Goal: Task Accomplishment & Management: Use online tool/utility

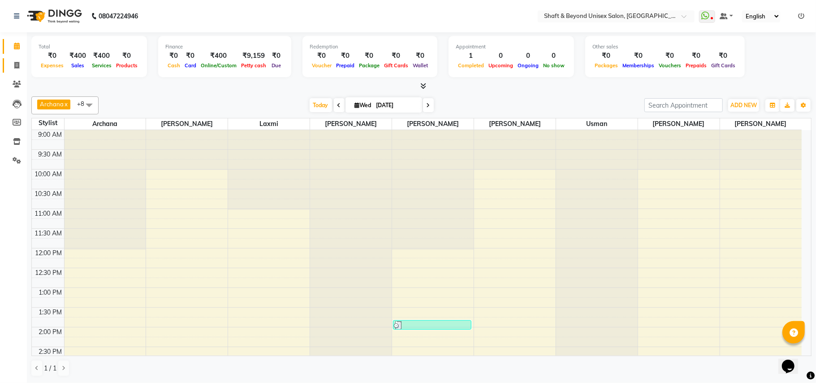
scroll to position [200, 0]
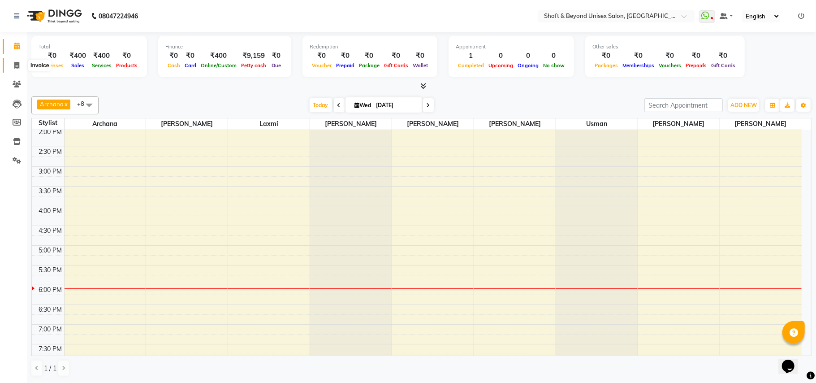
click at [17, 66] on icon at bounding box center [16, 65] width 5 height 7
select select "service"
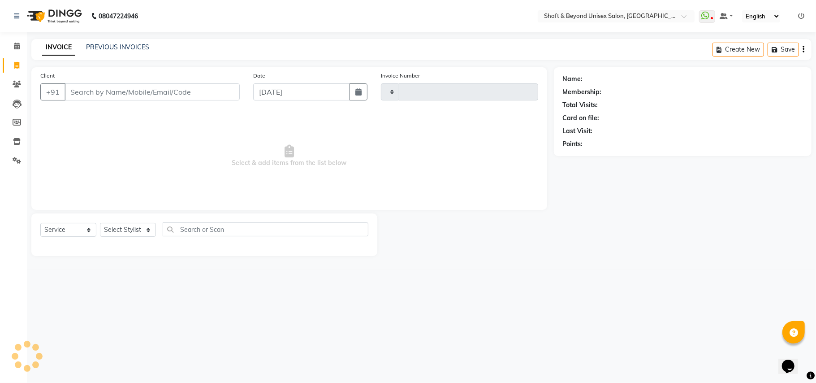
type input "2282"
select select "3878"
click at [144, 47] on link "PREVIOUS INVOICES" at bounding box center [117, 47] width 63 height 8
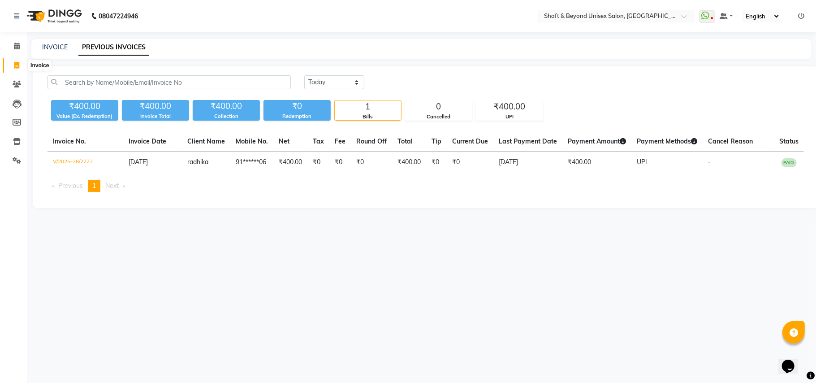
click at [17, 63] on icon at bounding box center [16, 65] width 5 height 7
select select "3878"
select select "service"
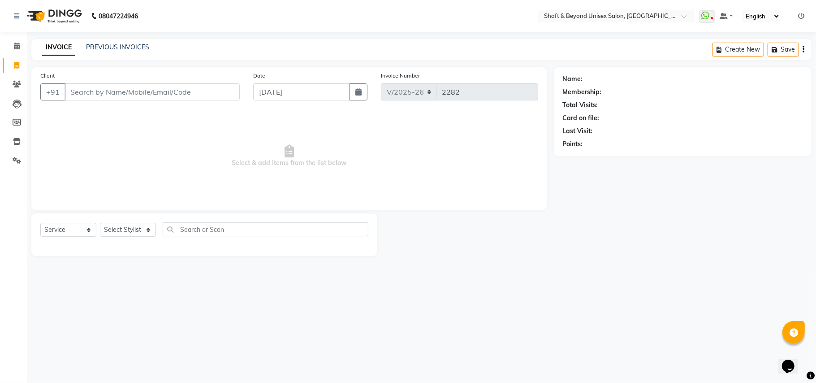
click at [110, 87] on input "Client" at bounding box center [152, 91] width 175 height 17
click at [106, 228] on select "Select Stylist Archana [PERSON_NAME] [PERSON_NAME] [PERSON_NAME] [PERSON_NAME] …" at bounding box center [128, 230] width 56 height 14
select select "19079"
click at [100, 223] on select "Select Stylist Archana [PERSON_NAME] [PERSON_NAME] [PERSON_NAME] [PERSON_NAME] …" at bounding box center [128, 230] width 56 height 14
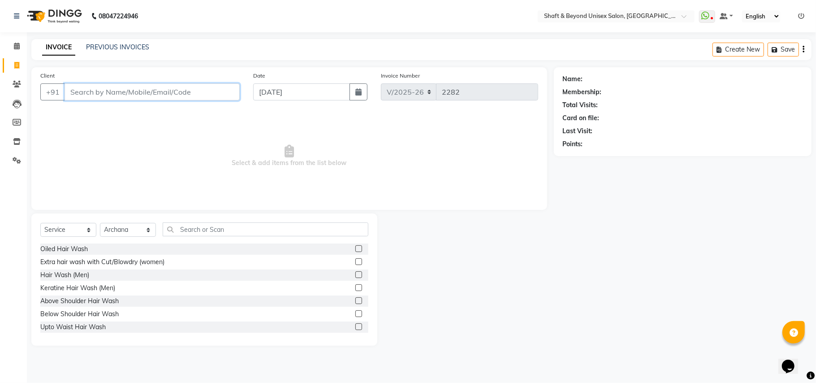
click at [121, 92] on input "Client" at bounding box center [152, 91] width 175 height 17
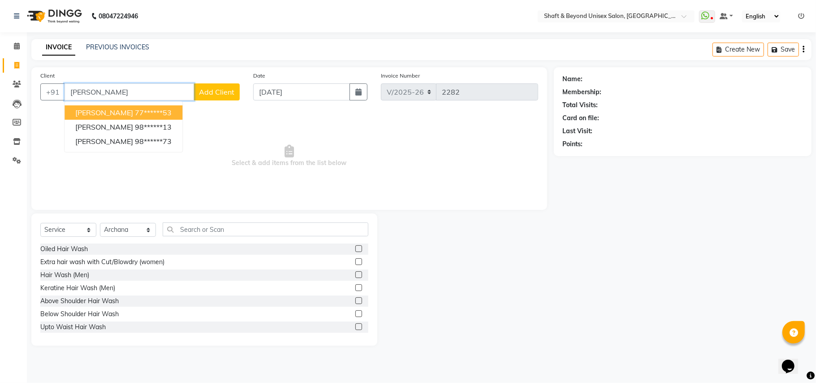
click at [135, 115] on ngb-highlight "77******53" at bounding box center [153, 112] width 37 height 9
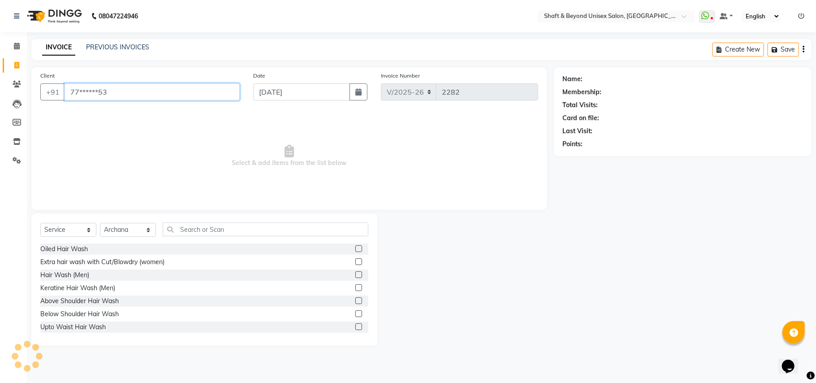
type input "77******53"
select select "1: Object"
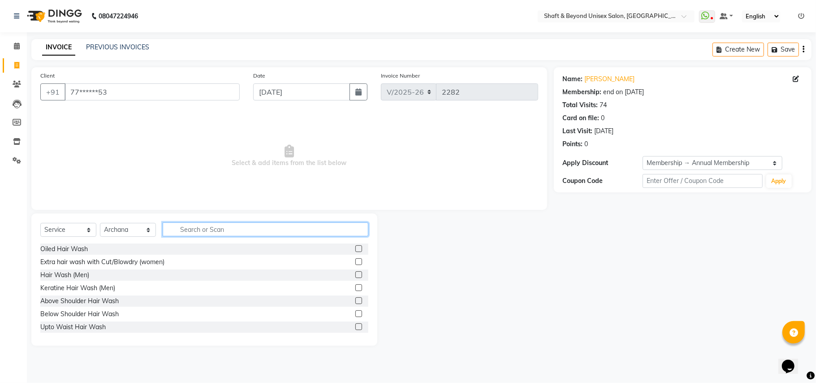
click at [196, 226] on input "text" at bounding box center [266, 229] width 206 height 14
type input "pedi"
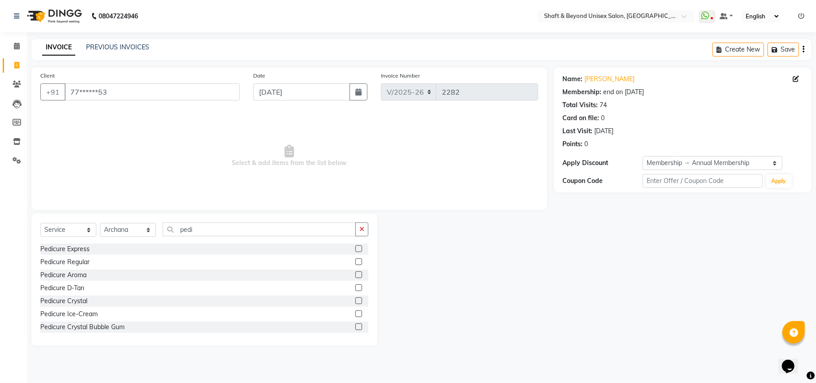
click at [355, 260] on label at bounding box center [358, 261] width 7 height 7
click at [355, 260] on input "checkbox" at bounding box center [358, 262] width 6 height 6
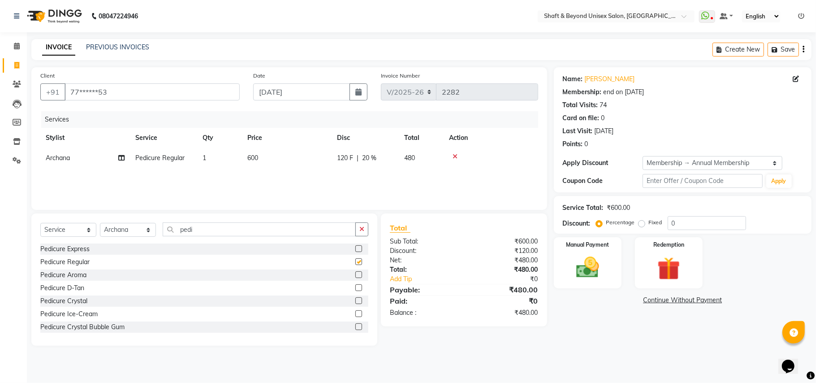
checkbox input "false"
click at [601, 261] on img at bounding box center [587, 268] width 39 height 28
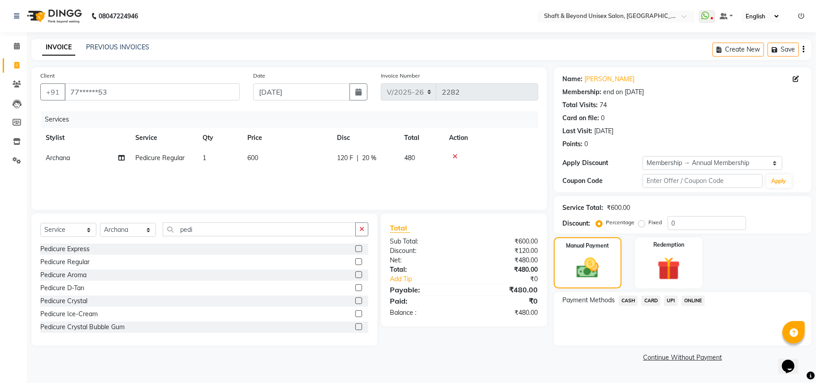
click at [689, 298] on span "ONLINE" at bounding box center [693, 300] width 23 height 10
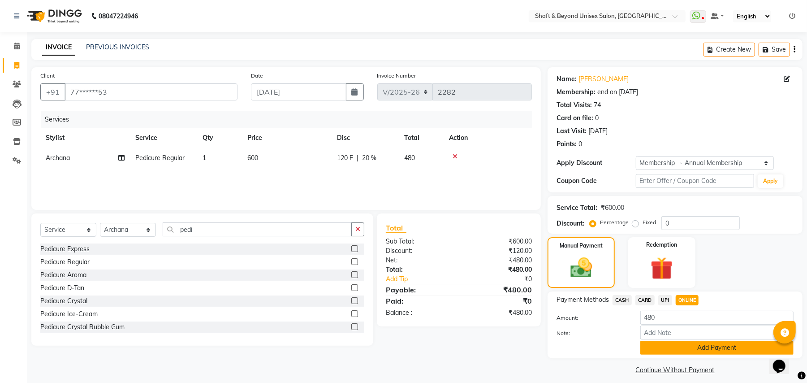
click at [693, 350] on button "Add Payment" at bounding box center [716, 348] width 153 height 14
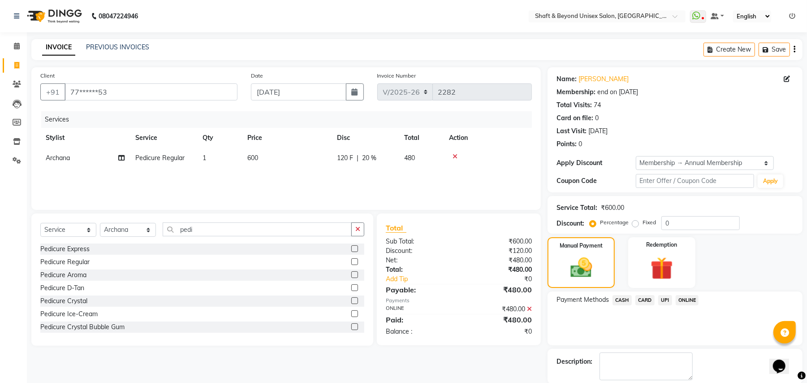
scroll to position [45, 0]
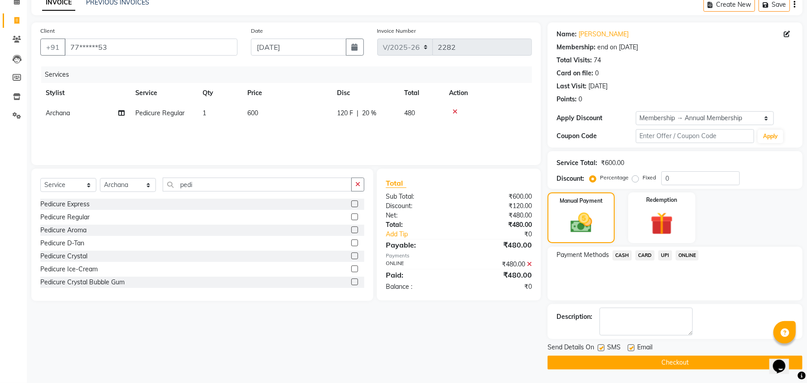
click at [687, 367] on button "Checkout" at bounding box center [675, 362] width 255 height 14
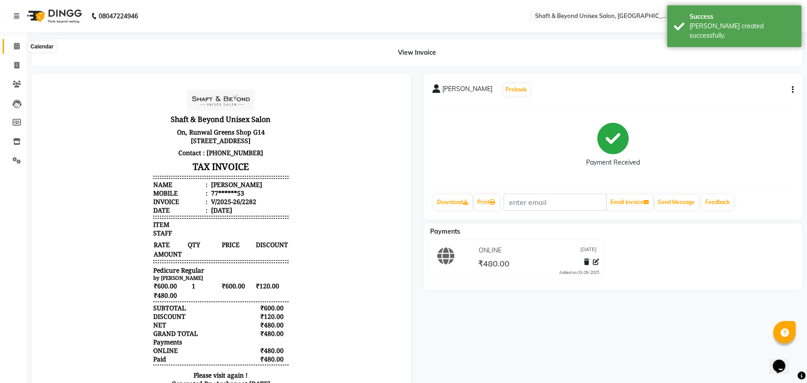
click at [16, 47] on icon at bounding box center [17, 46] width 6 height 7
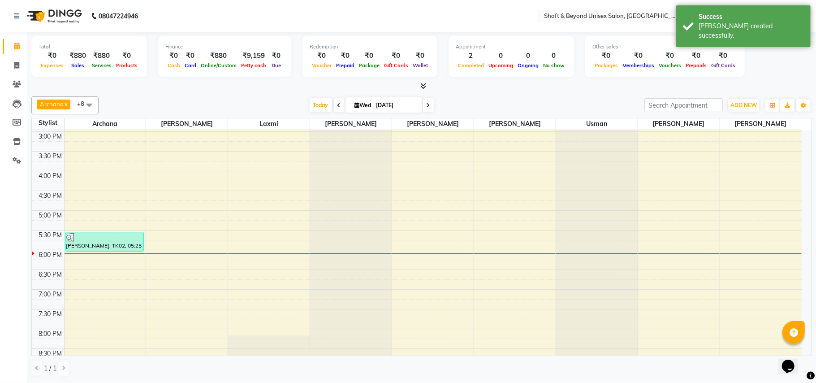
scroll to position [294, 0]
